Goal: Contribute content

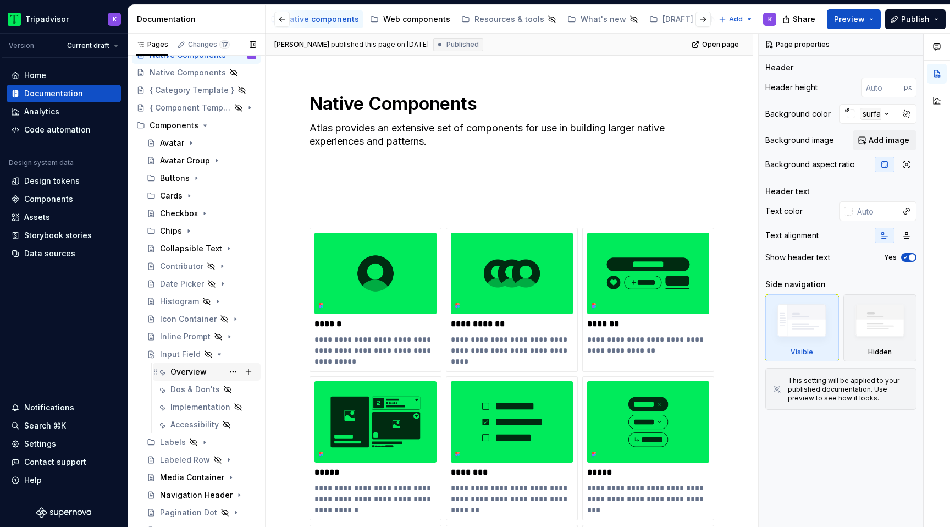
click at [194, 373] on div "Overview" at bounding box center [188, 371] width 36 height 11
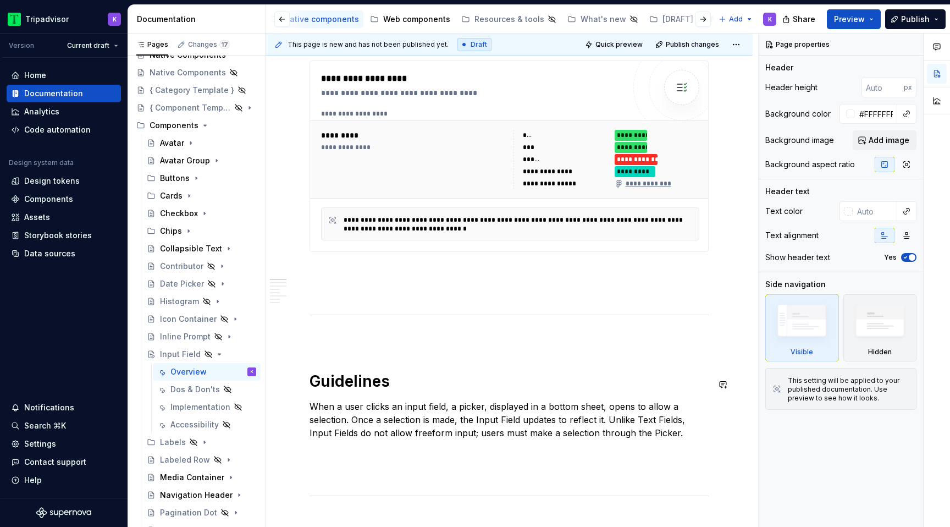
scroll to position [426, 0]
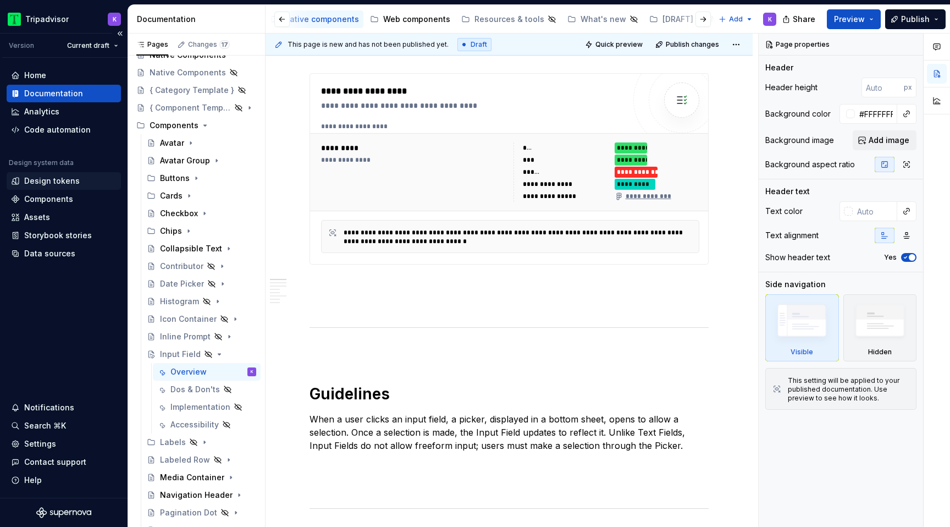
click at [47, 179] on div "Design tokens" at bounding box center [52, 180] width 56 height 11
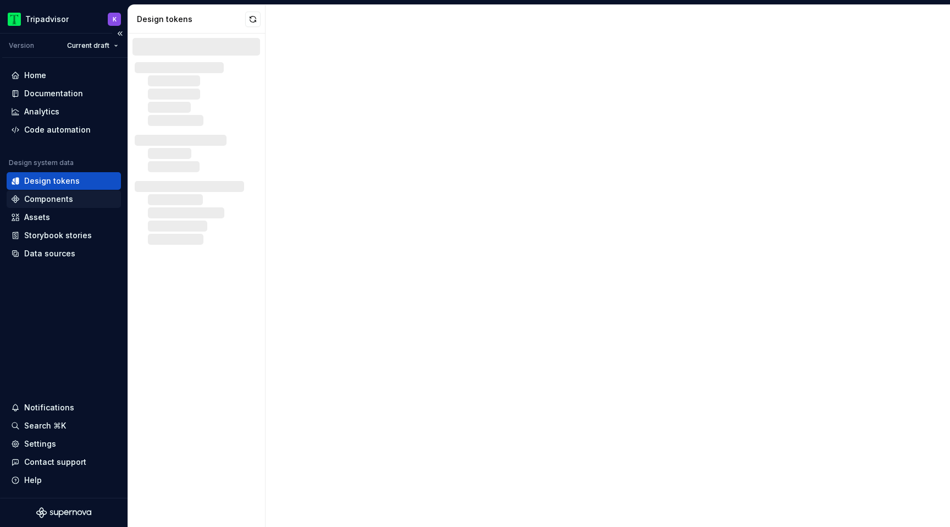
click at [48, 200] on div "Components" at bounding box center [48, 199] width 49 height 11
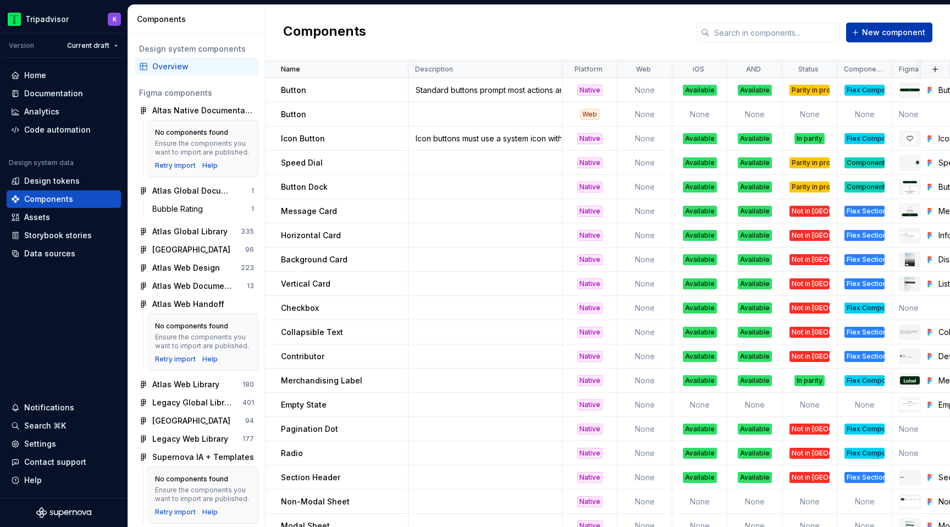
click at [902, 33] on span "New component" at bounding box center [893, 32] width 63 height 11
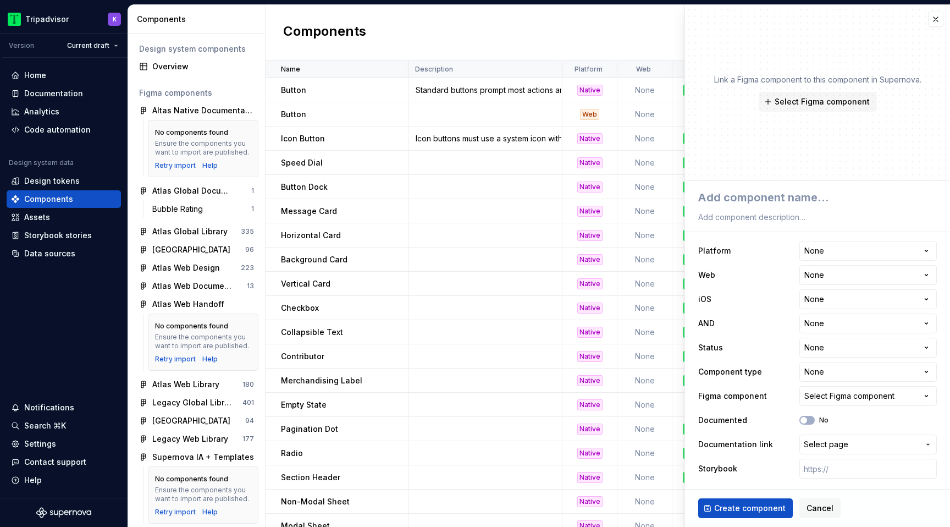
type textarea "*"
type textarea "I"
type textarea "*"
type textarea "In"
type textarea "*"
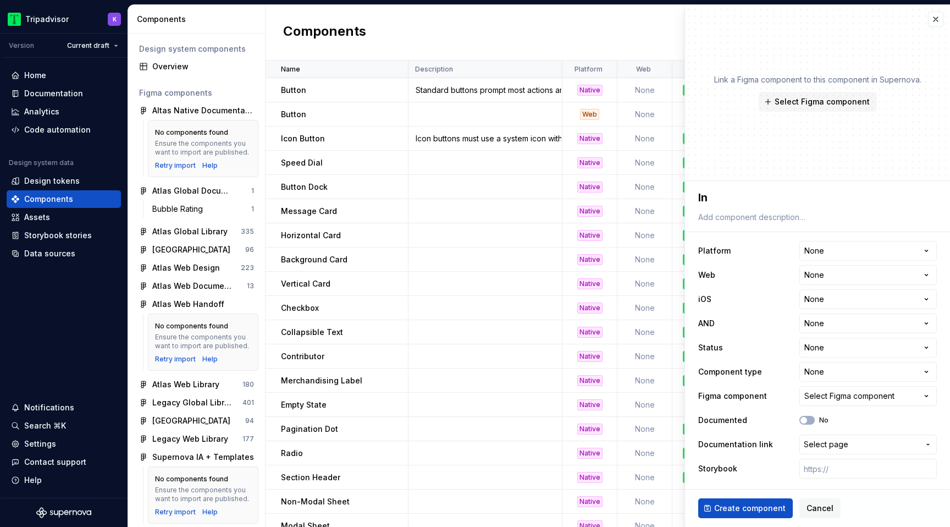
type textarea "Inp"
type textarea "*"
type textarea "Inpu"
type textarea "*"
type textarea "Input"
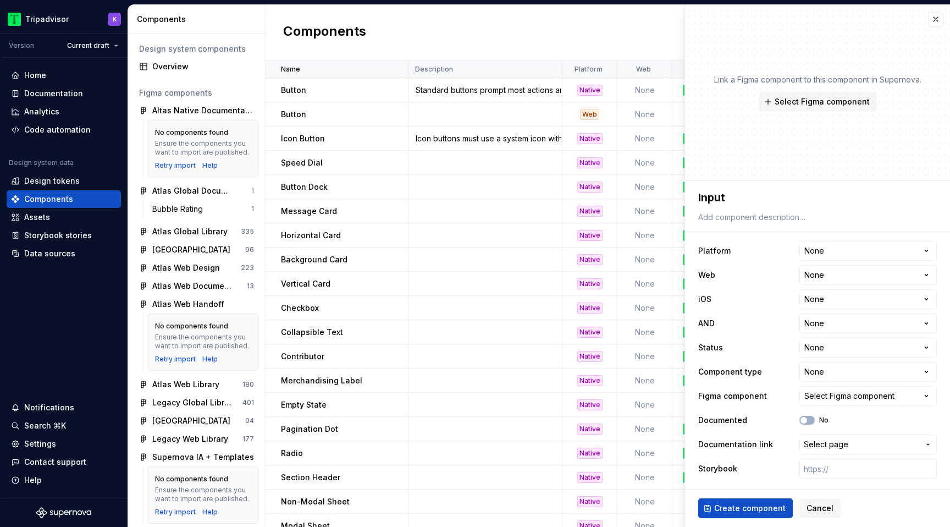
type textarea "*"
type textarea "Input"
type textarea "*"
type textarea "Input f"
type textarea "*"
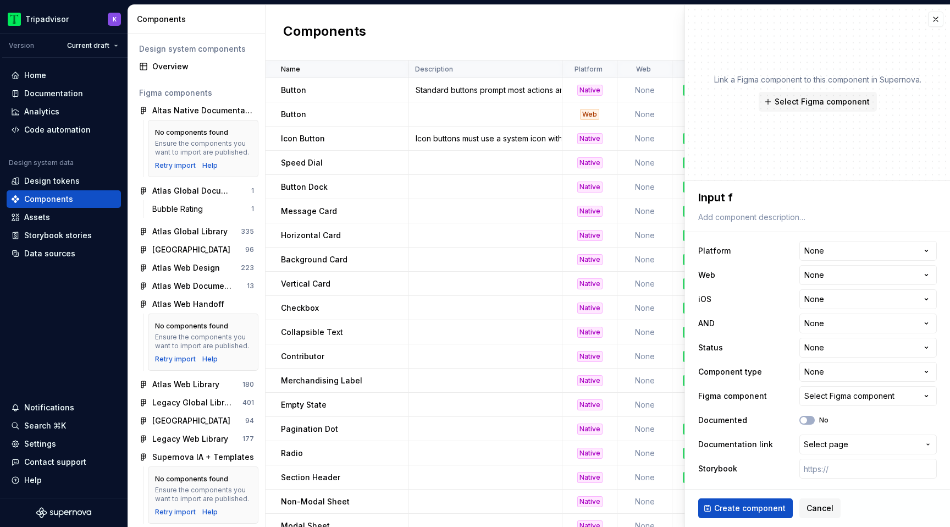
type textarea "Input fi"
type textarea "*"
type textarea "Input fie"
type textarea "*"
type textarea "Input fi"
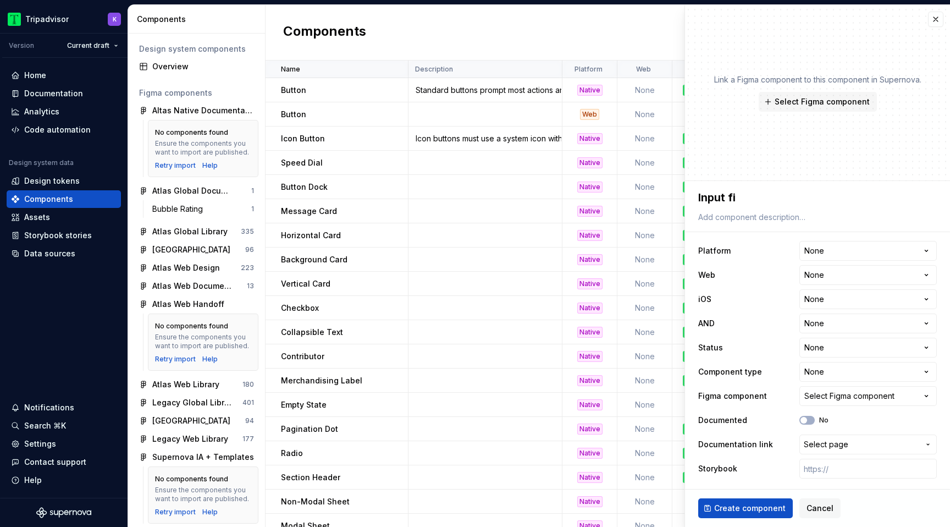
type textarea "*"
type textarea "Input f"
type textarea "*"
type textarea "Input"
type textarea "*"
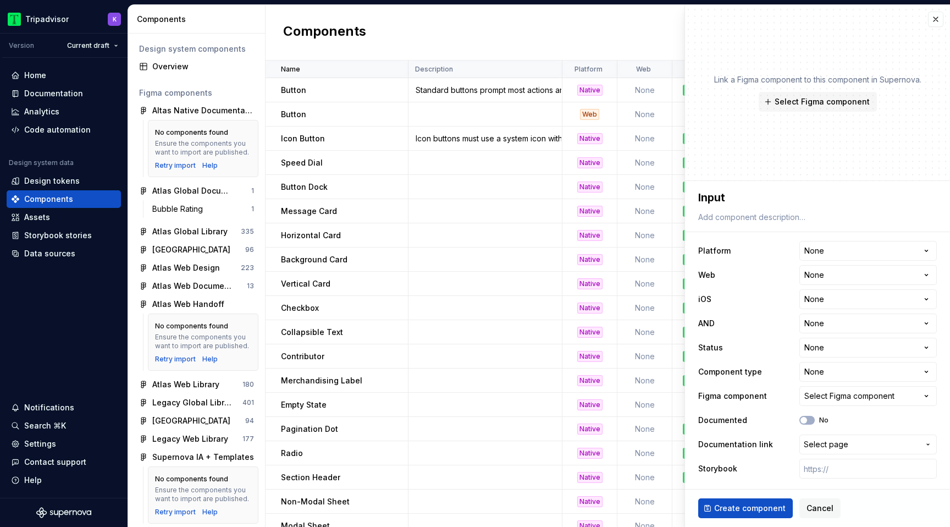
type textarea "Input"
type textarea "*"
type textarea "Input"
type textarea "*"
type textarea "Input Fi"
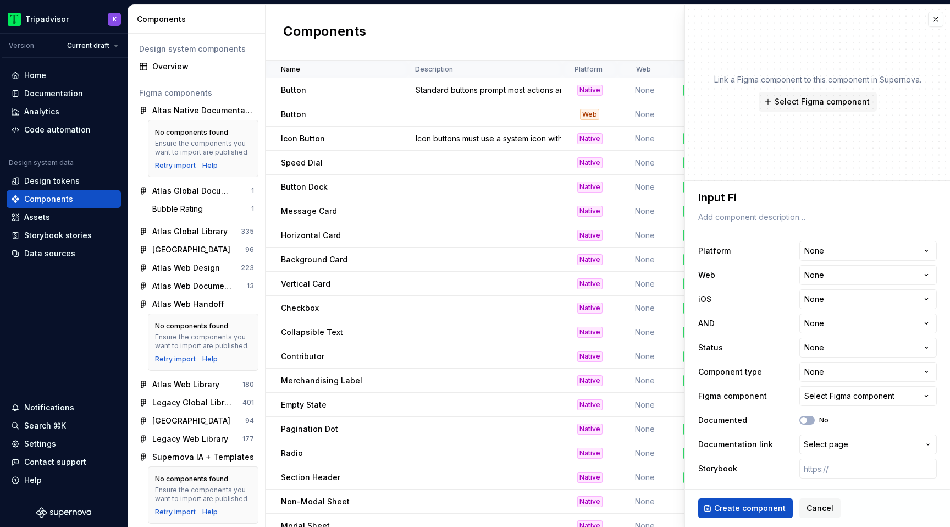
type textarea "*"
type textarea "Input Fie"
type textarea "*"
type textarea "Input Fiel"
type textarea "*"
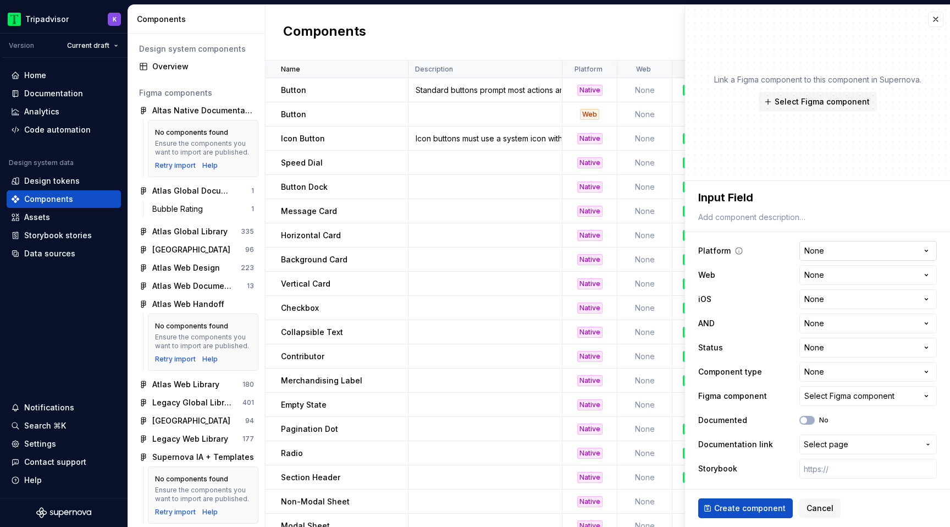
type textarea "Input Field"
click at [849, 252] on html "Tripadvisor K Version Current draft Home Documentation Analytics Code automatio…" at bounding box center [475, 263] width 950 height 527
select select "**********"
type textarea "*"
click at [844, 299] on html "Tripadvisor K Version Current draft Home Documentation Analytics Code automatio…" at bounding box center [475, 263] width 950 height 527
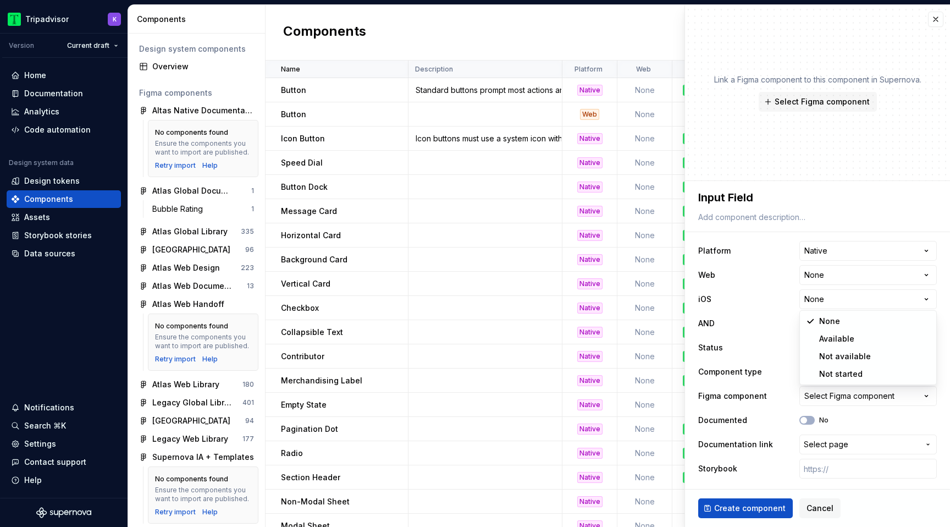
select select "**********"
type textarea "*"
click at [843, 325] on html "Tripadvisor K Version Current draft Home Documentation Analytics Code automatio…" at bounding box center [475, 263] width 950 height 527
select select "**********"
type textarea "*"
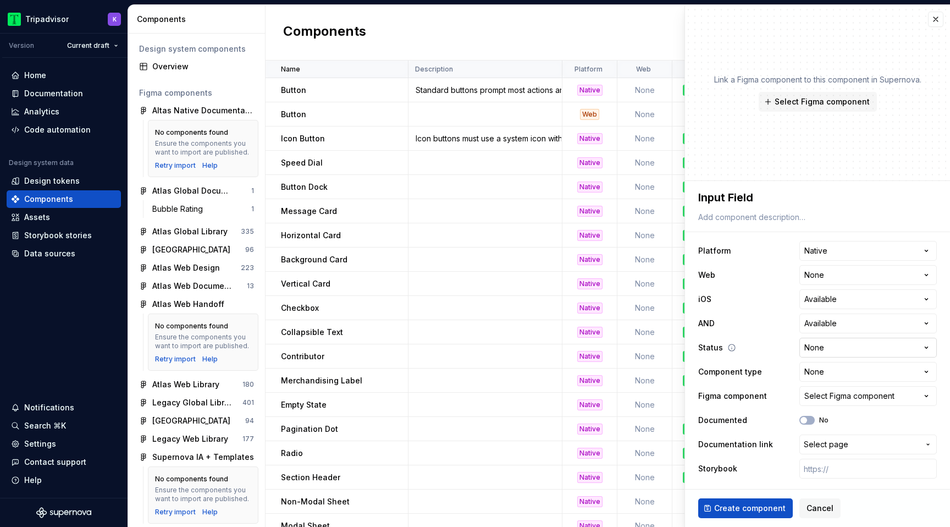
click at [839, 347] on html "Tripadvisor K Version Current draft Home Documentation Analytics Code automatio…" at bounding box center [475, 263] width 950 height 527
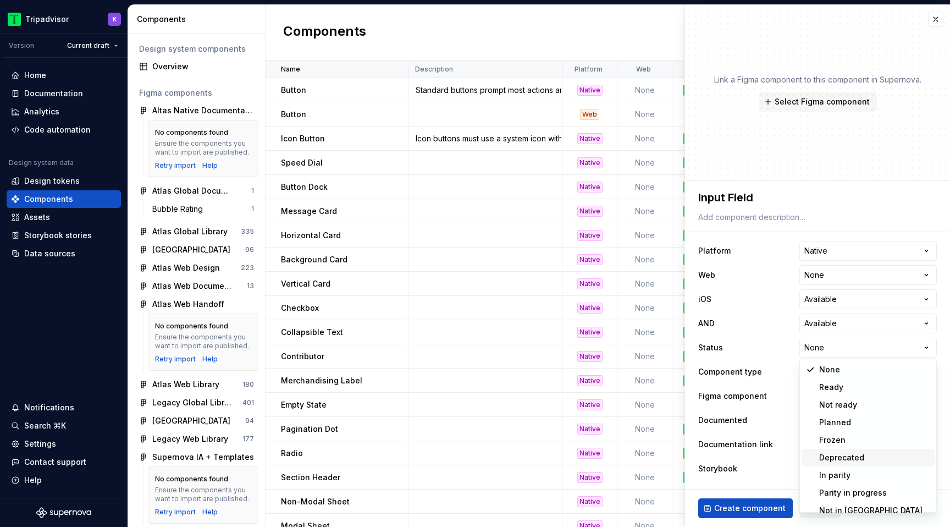
scroll to position [9, 0]
select select "**********"
type textarea "*"
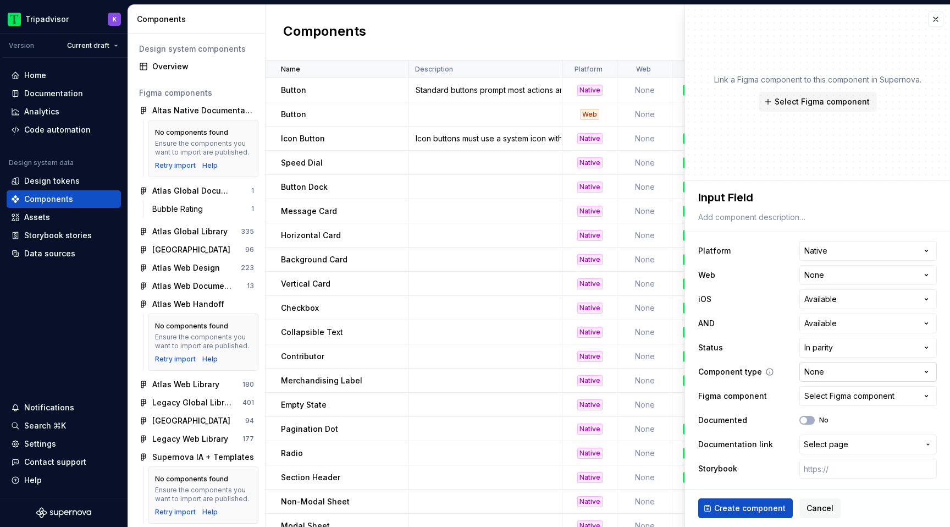
click at [839, 375] on html "Tripadvisor K Version Current draft Home Documentation Analytics Code automatio…" at bounding box center [475, 263] width 950 height 527
select select "**********"
type textarea "*"
click at [842, 393] on div "Select Figma component" at bounding box center [849, 395] width 90 height 11
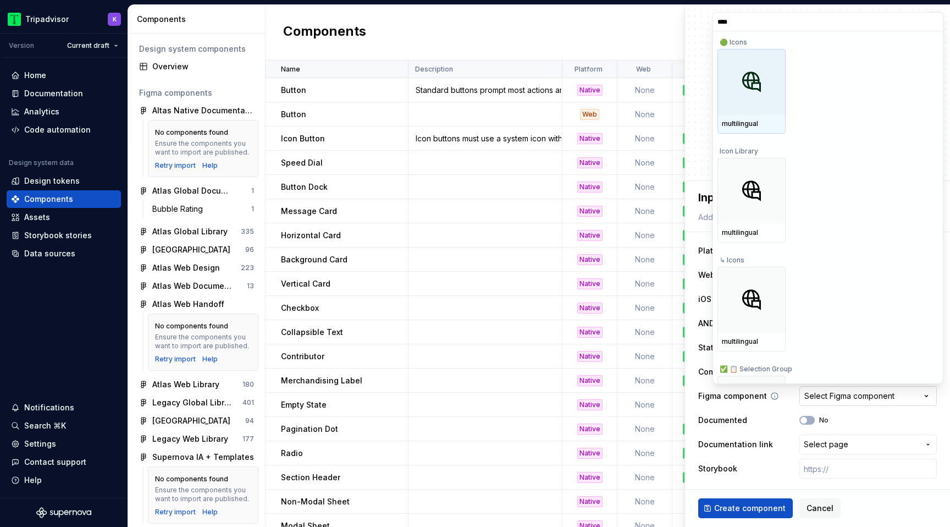
type input "*****"
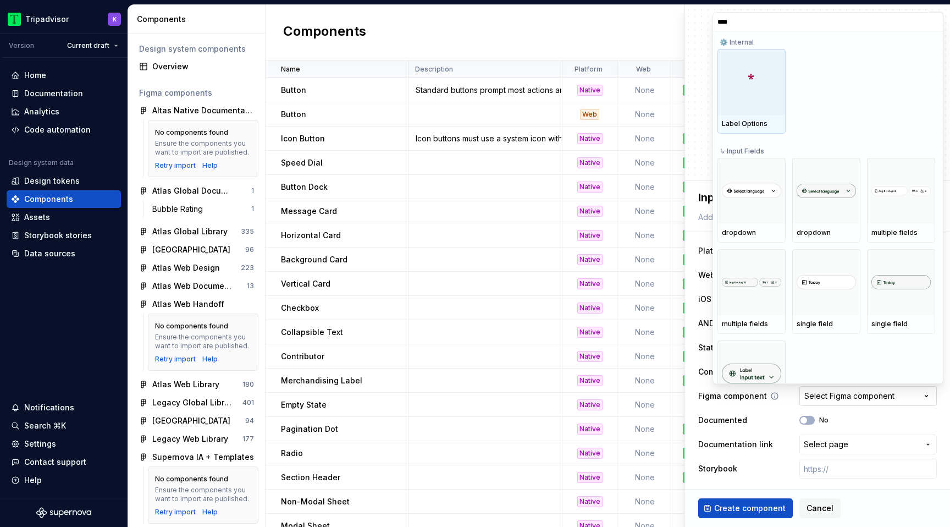
type input "*****"
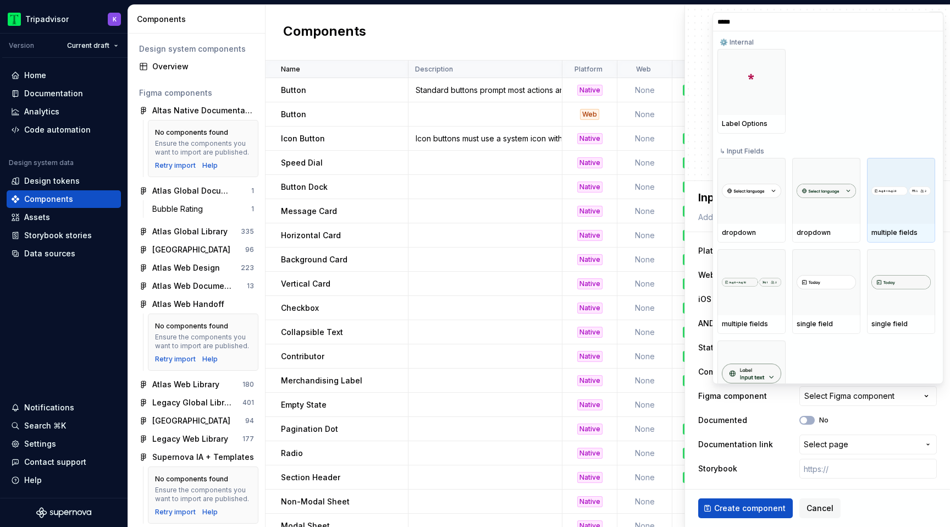
click at [877, 213] on div at bounding box center [901, 191] width 68 height 66
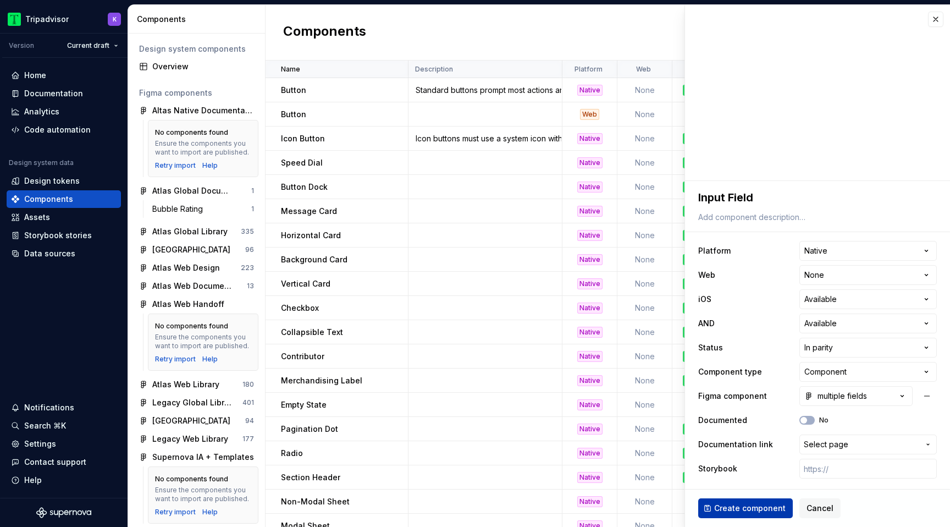
click at [759, 501] on button "Create component" at bounding box center [745, 508] width 95 height 20
type textarea "*"
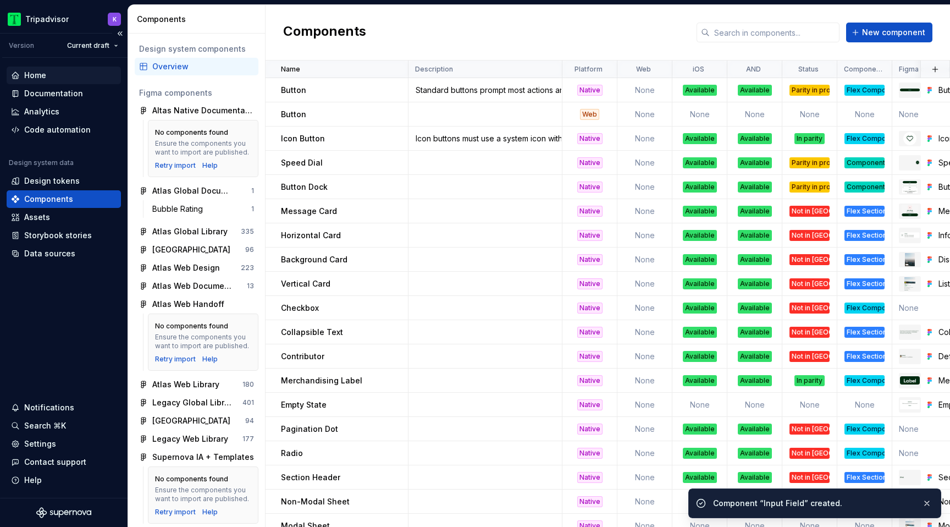
click at [51, 76] on div "Home" at bounding box center [64, 75] width 106 height 11
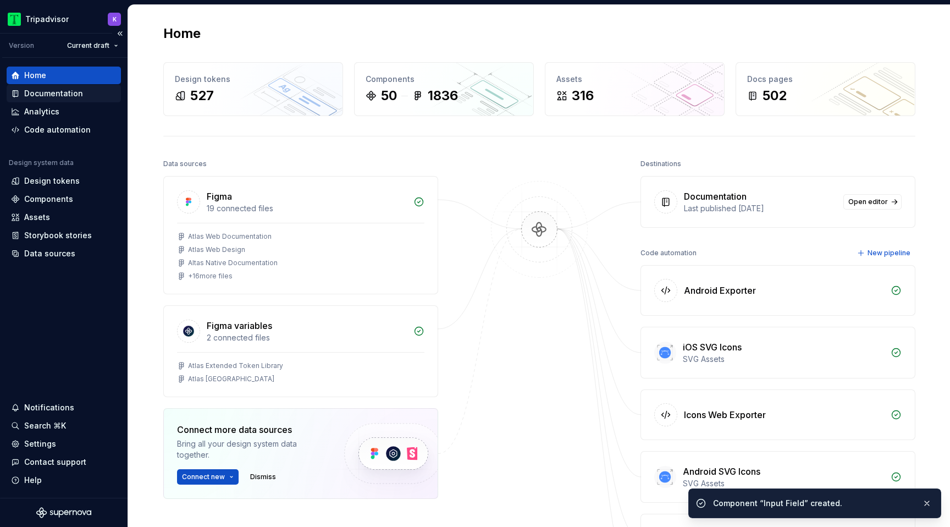
click at [36, 95] on div "Documentation" at bounding box center [53, 93] width 59 height 11
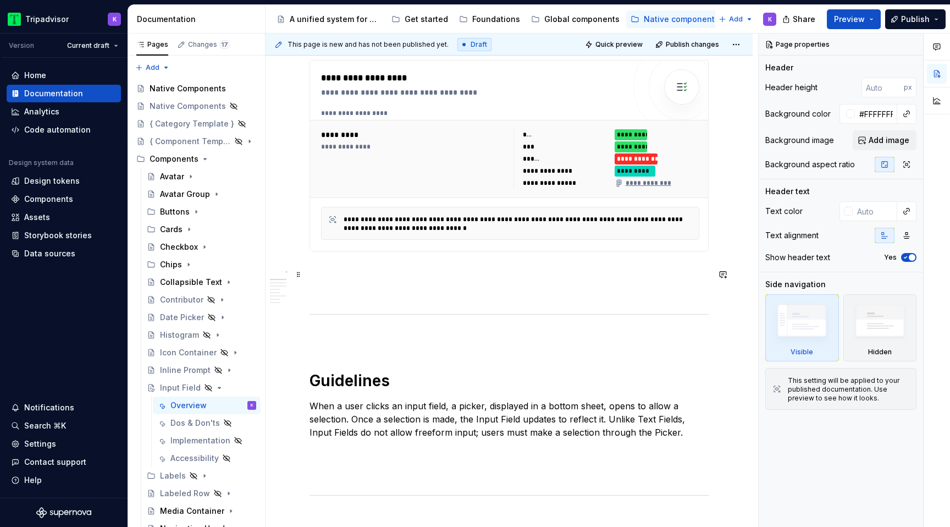
scroll to position [440, 0]
click at [433, 196] on div "**********" at bounding box center [510, 158] width 400 height 78
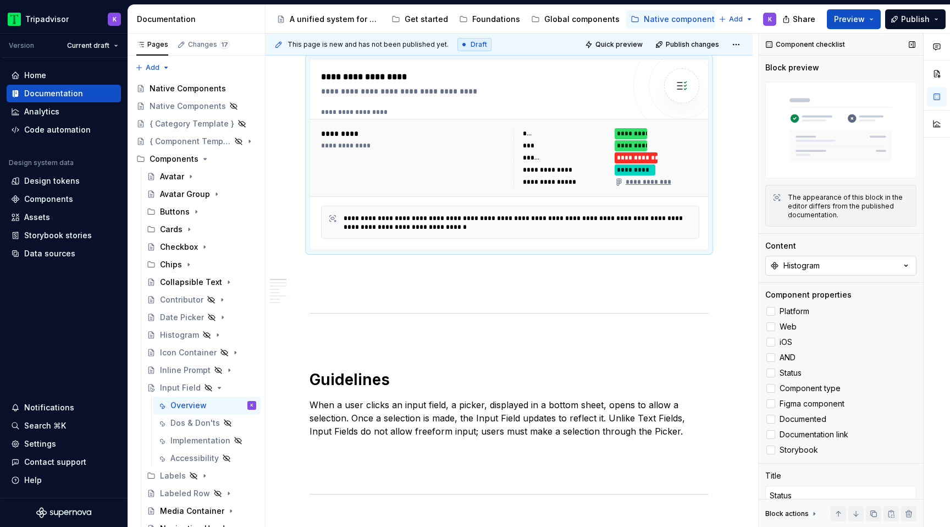
click at [805, 256] on button "Histogram" at bounding box center [840, 266] width 151 height 20
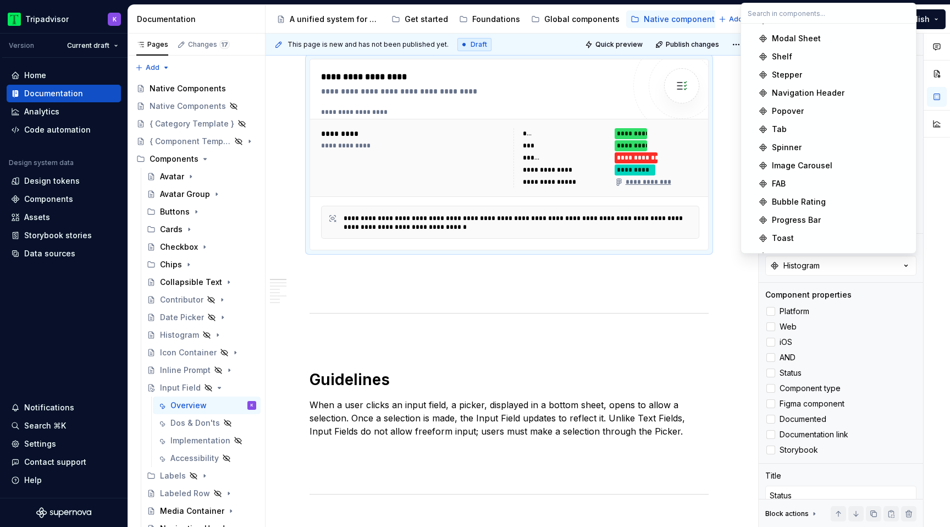
scroll to position [681, 0]
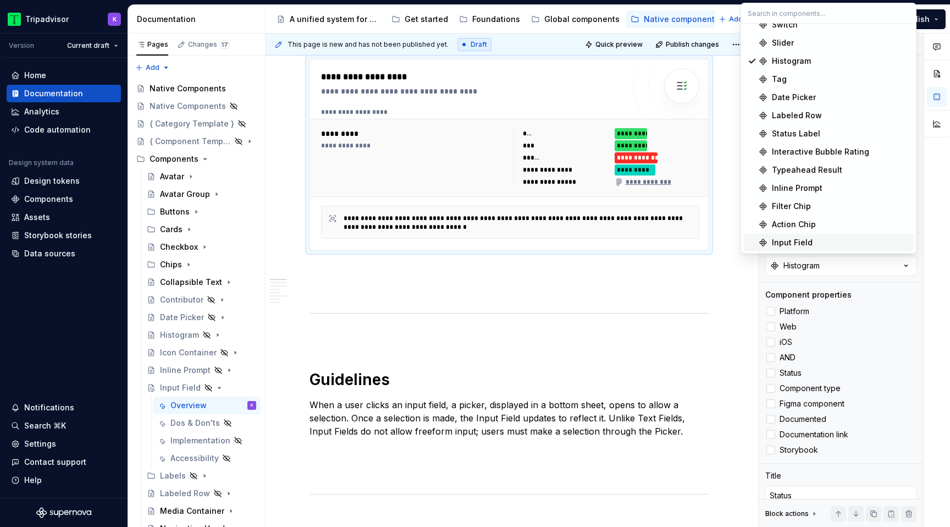
click at [811, 245] on div "Input Field" at bounding box center [840, 242] width 137 height 11
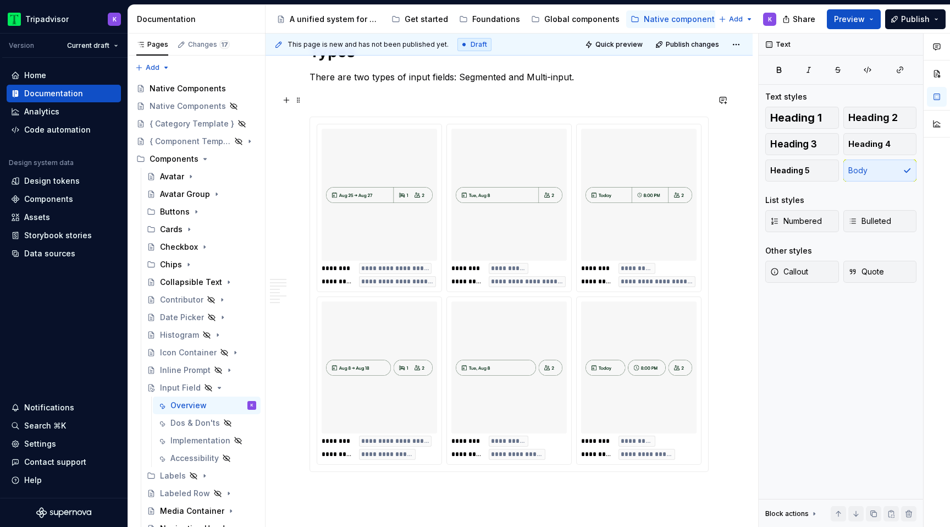
scroll to position [934, 0]
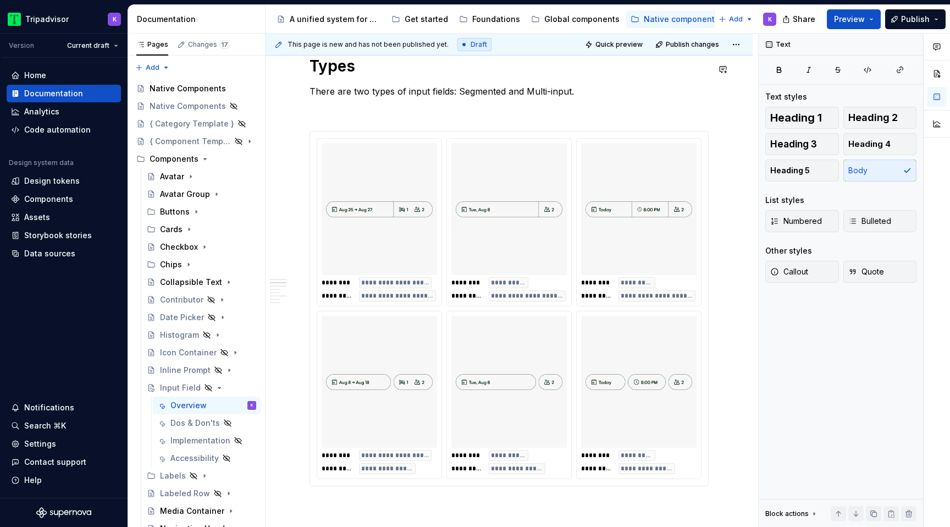
click at [587, 97] on p "There are two types of input fields: Segmented and Multi-input." at bounding box center [509, 91] width 399 height 13
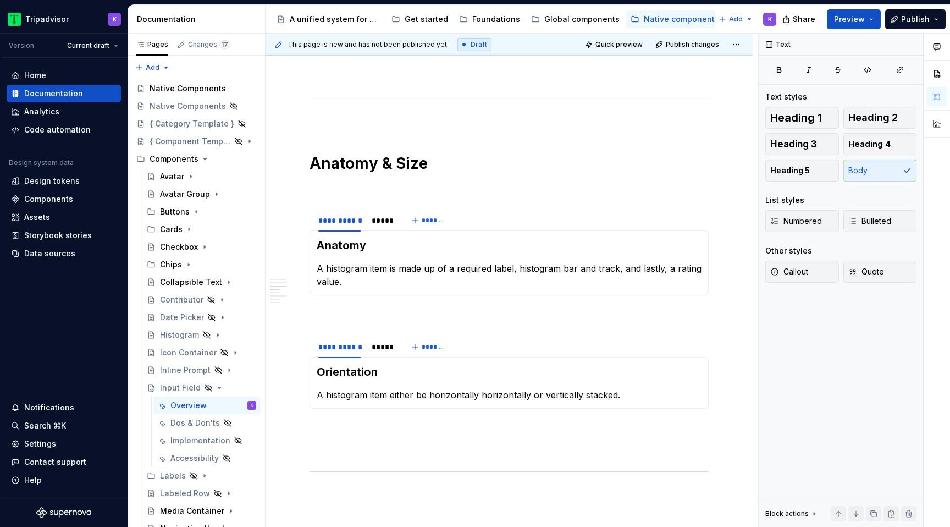
scroll to position [1401, 0]
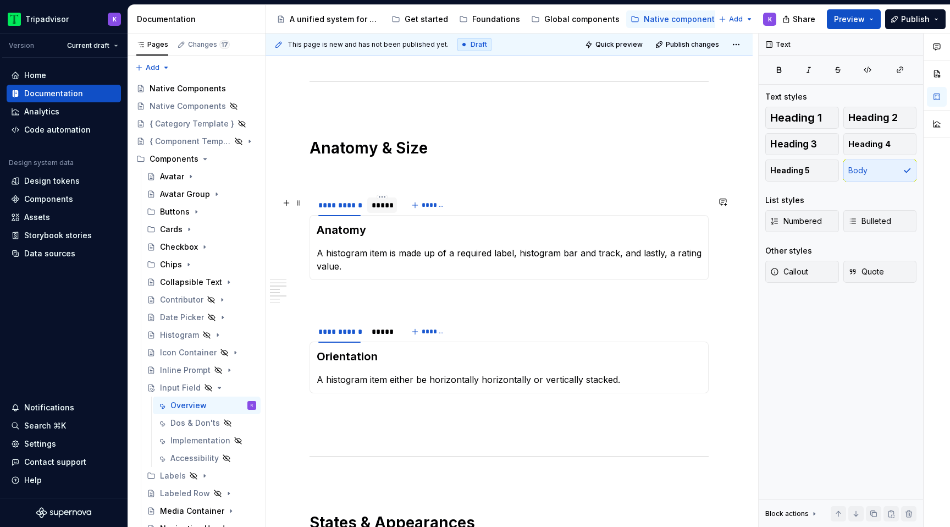
click at [379, 209] on div "*****" at bounding box center [382, 205] width 21 height 11
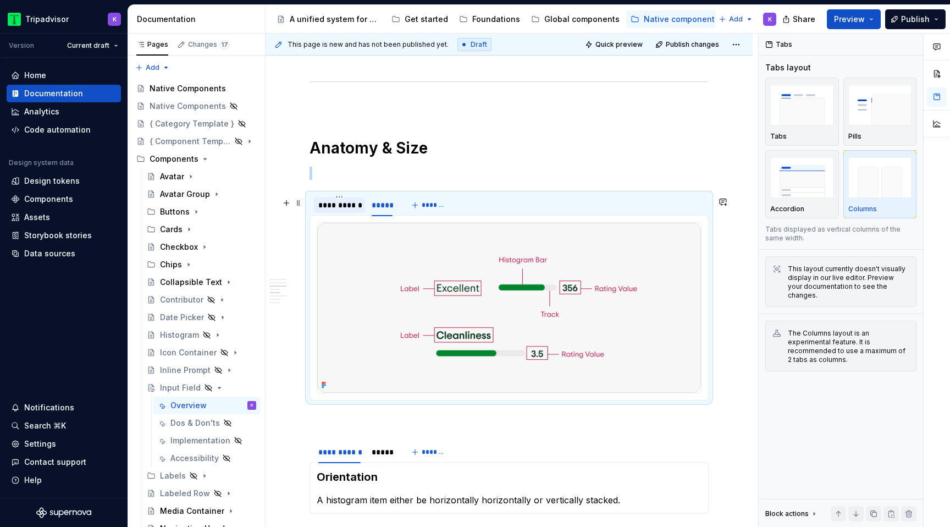
click at [353, 213] on div "**********" at bounding box center [339, 204] width 51 height 15
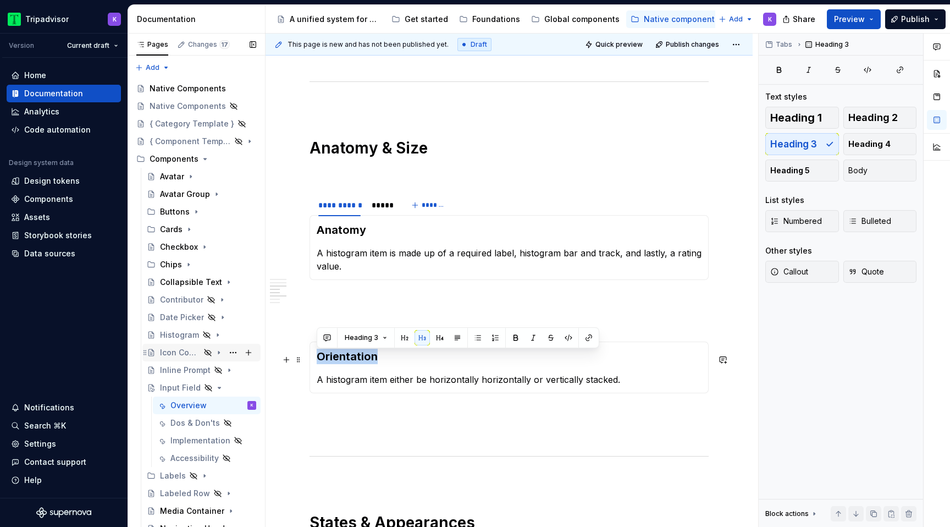
drag, startPoint x: 386, startPoint y: 362, endPoint x: 258, endPoint y: 351, distance: 129.1
click at [258, 351] on div "Pages Changes 17 Add Accessibility guide for tree Page tree. Navigate the tree …" at bounding box center [539, 283] width 822 height 498
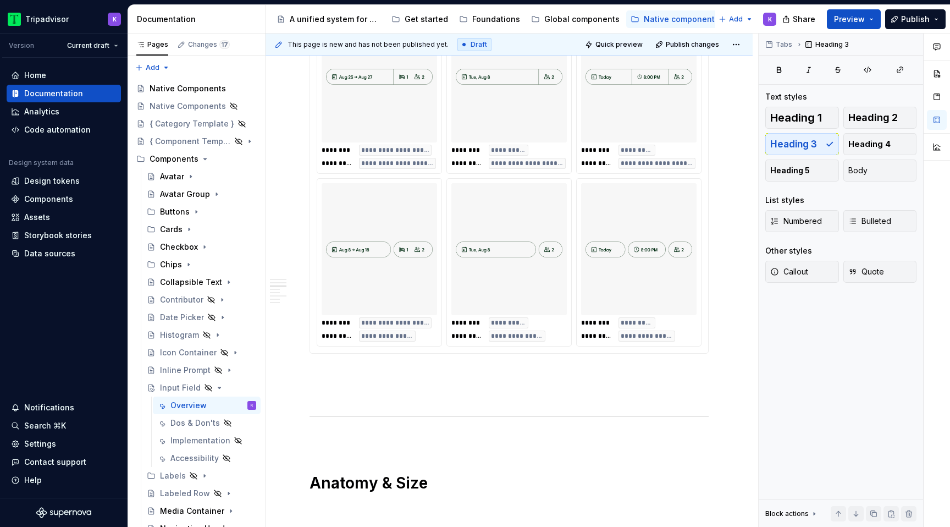
scroll to position [1065, 0]
type textarea "*"
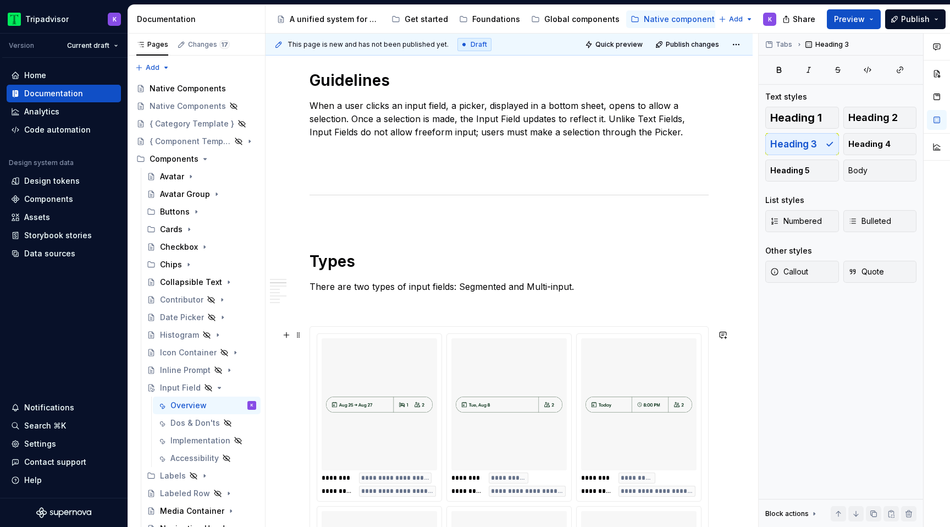
scroll to position [711, 0]
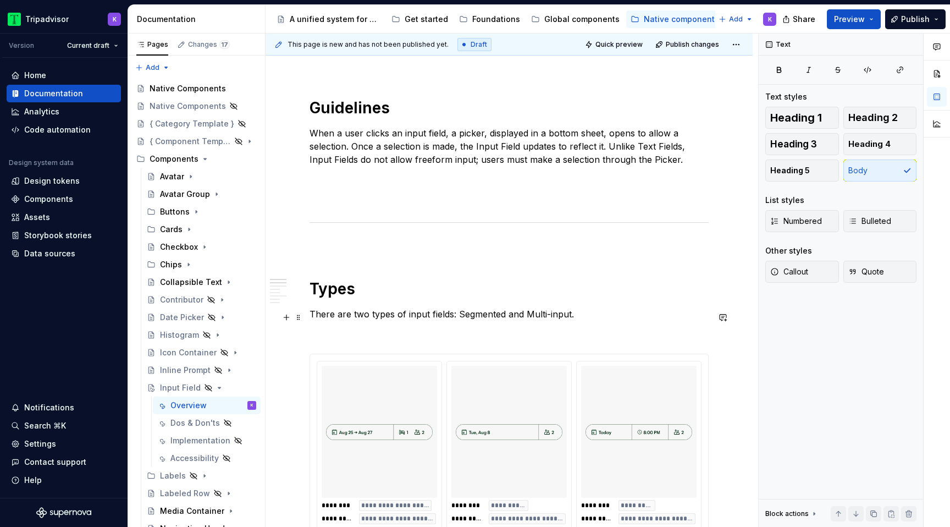
click at [584, 320] on p "There are two types of input fields: Segmented and Multi-input." at bounding box center [509, 313] width 399 height 13
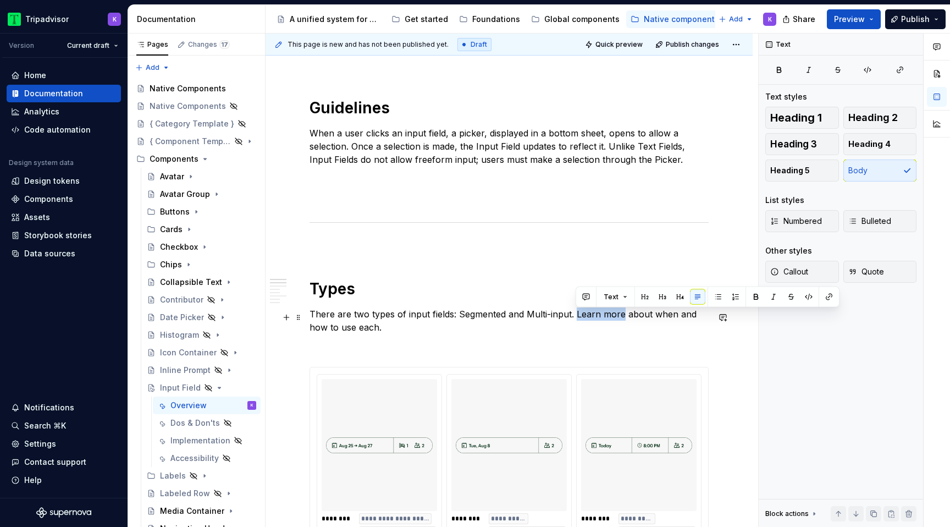
drag, startPoint x: 576, startPoint y: 316, endPoint x: 622, endPoint y: 314, distance: 46.2
click at [622, 314] on p "There are two types of input fields: Segmented and Multi-input. Learn more abou…" at bounding box center [509, 320] width 399 height 26
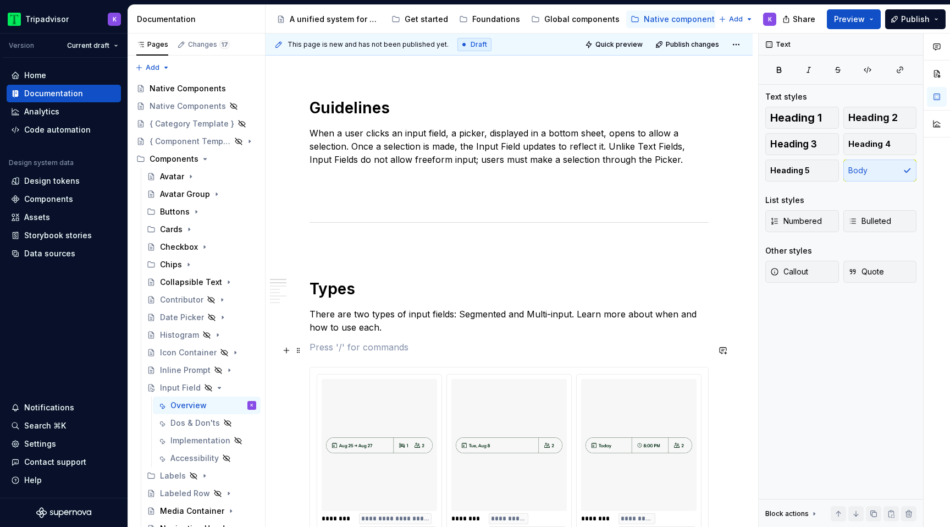
click at [610, 345] on p at bounding box center [509, 346] width 399 height 13
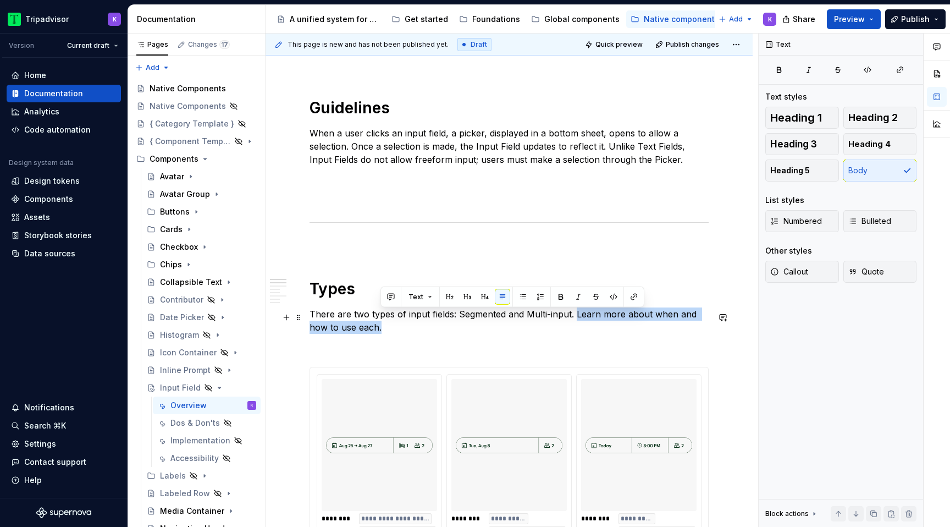
drag, startPoint x: 505, startPoint y: 329, endPoint x: 577, endPoint y: 321, distance: 71.9
click at [577, 321] on p "There are two types of input fields: Segmented and Multi-input. Learn more abou…" at bounding box center [509, 320] width 399 height 26
copy p "Learn more about when and how to use each."
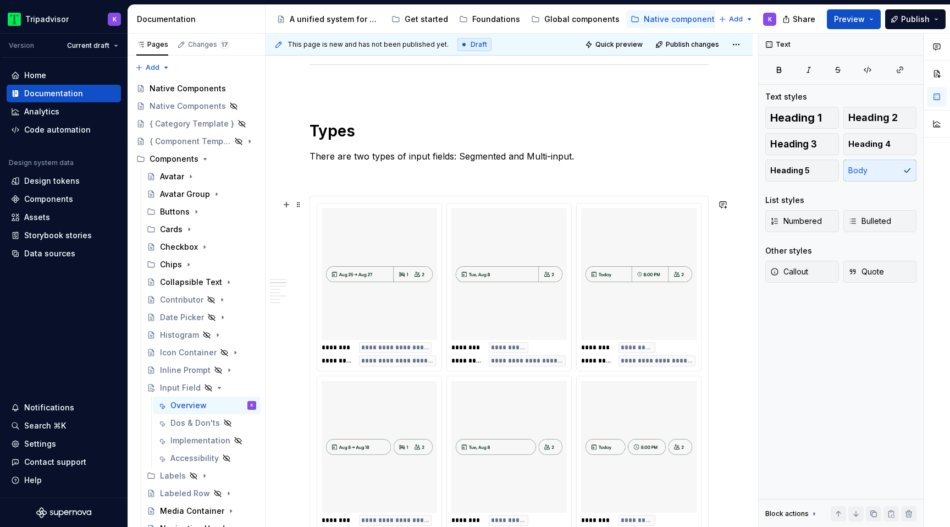
scroll to position [920, 0]
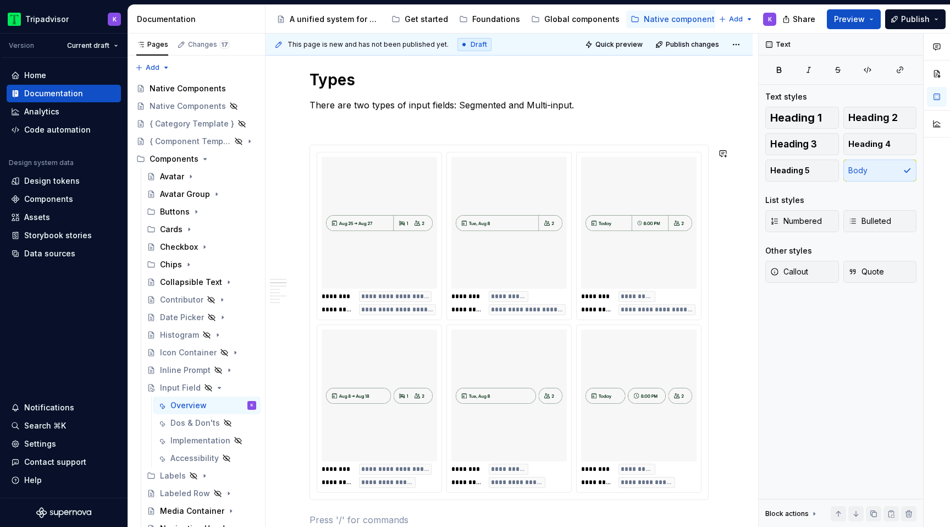
click at [332, 510] on div "**********" at bounding box center [509, 381] width 399 height 2143
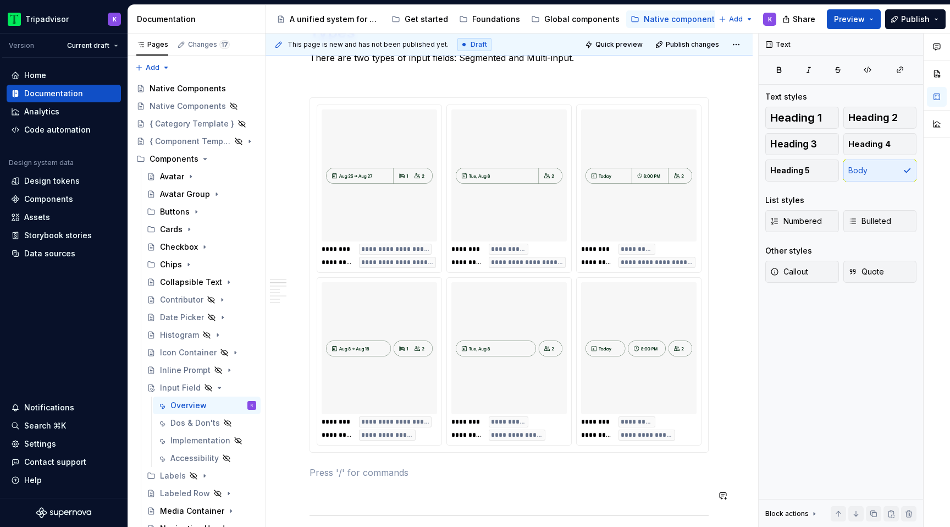
scroll to position [975, 0]
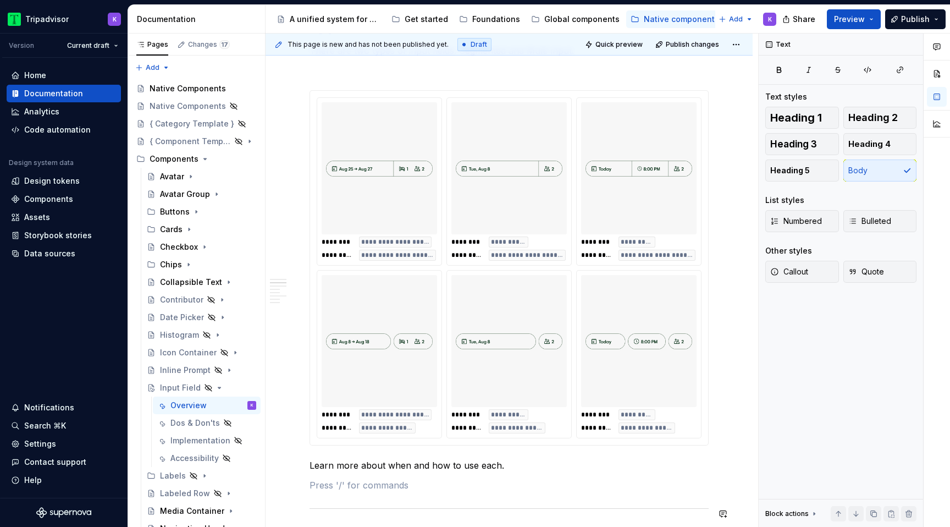
click at [351, 495] on div "**********" at bounding box center [509, 327] width 399 height 2143
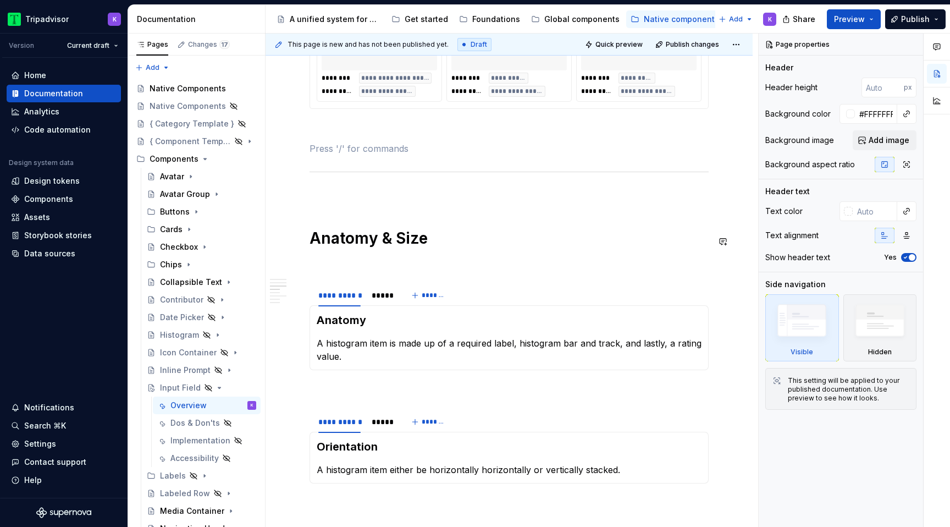
scroll to position [1339, 0]
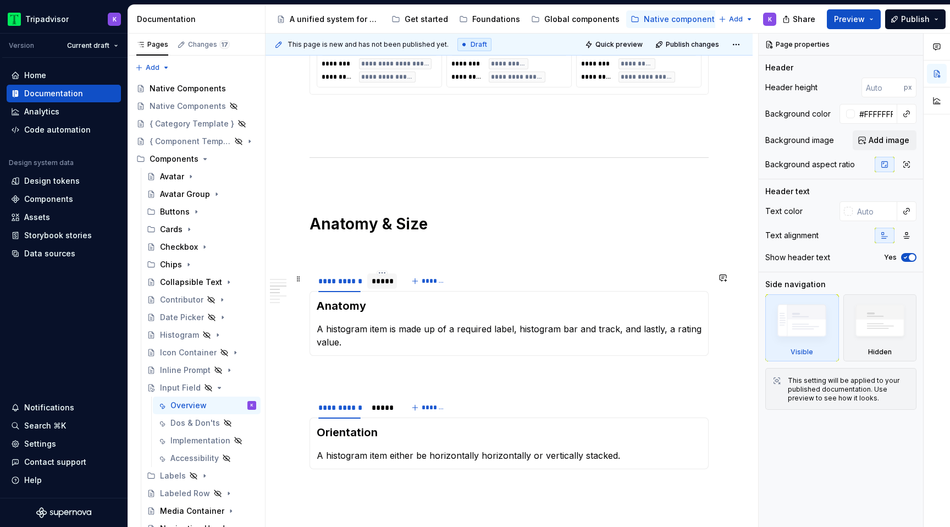
click at [381, 286] on div "*****" at bounding box center [382, 280] width 21 height 11
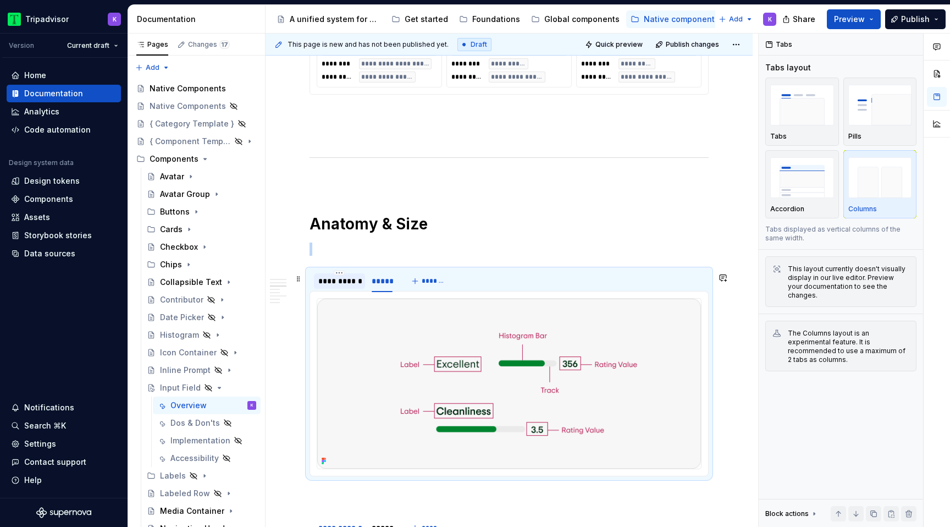
click at [346, 289] on div "**********" at bounding box center [339, 280] width 51 height 15
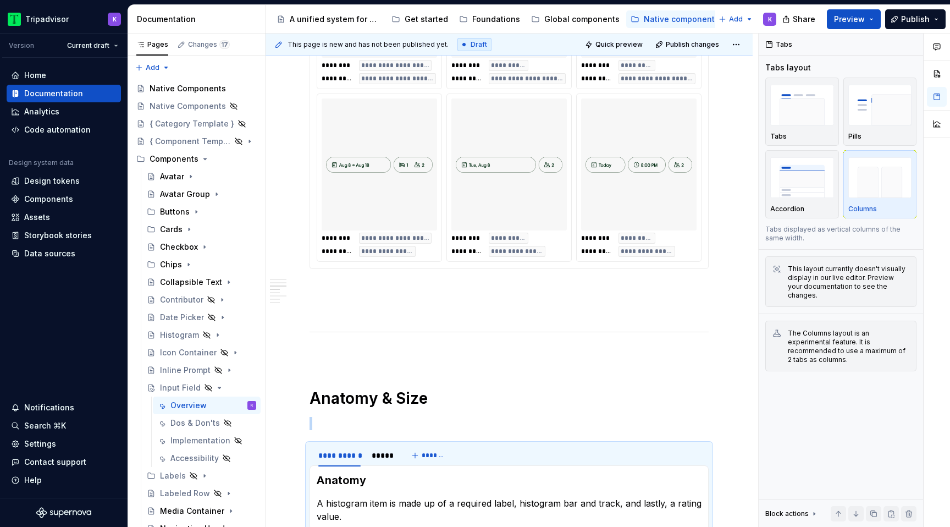
scroll to position [1142, 0]
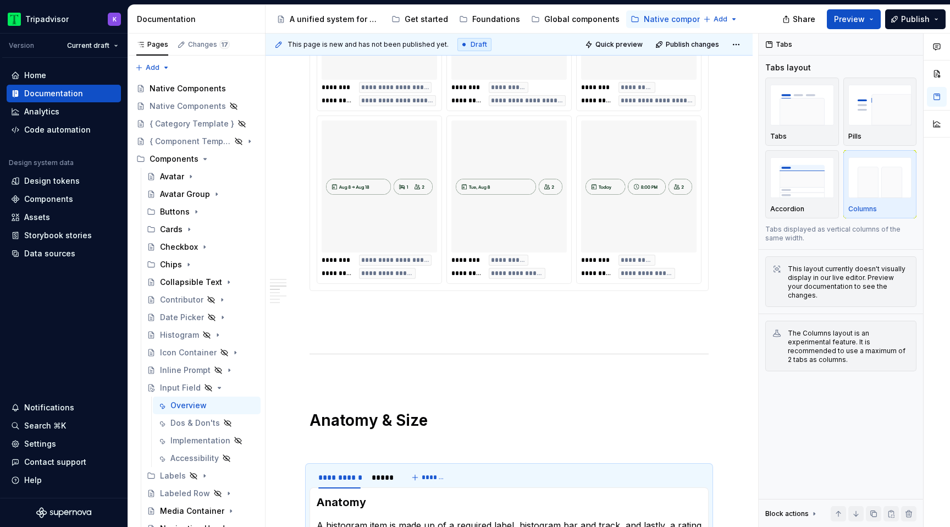
type textarea "*"
